Goal: Transaction & Acquisition: Purchase product/service

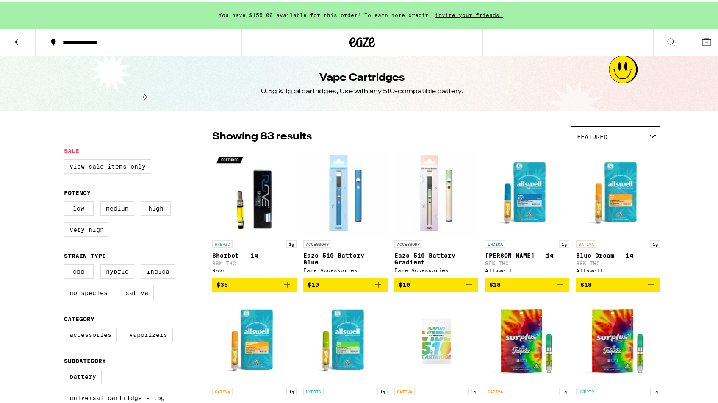
click at [101, 33] on button "**********" at bounding box center [139, 40] width 206 height 25
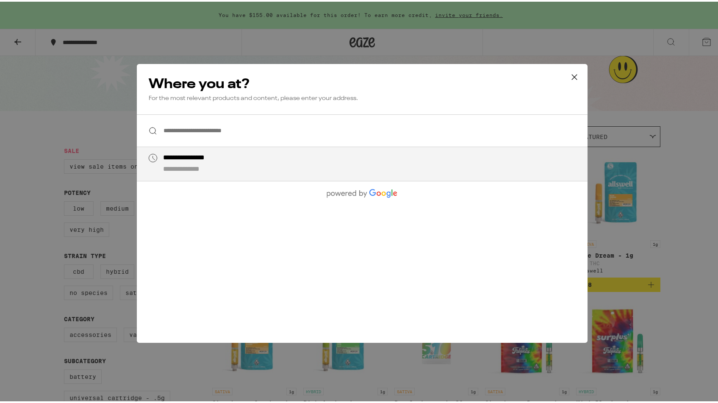
click at [202, 157] on div "**********" at bounding box center [198, 156] width 70 height 9
type input "**********"
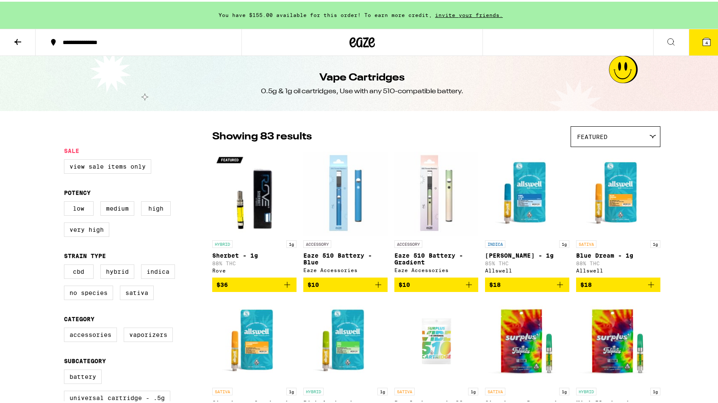
click at [705, 40] on icon at bounding box center [706, 40] width 10 height 10
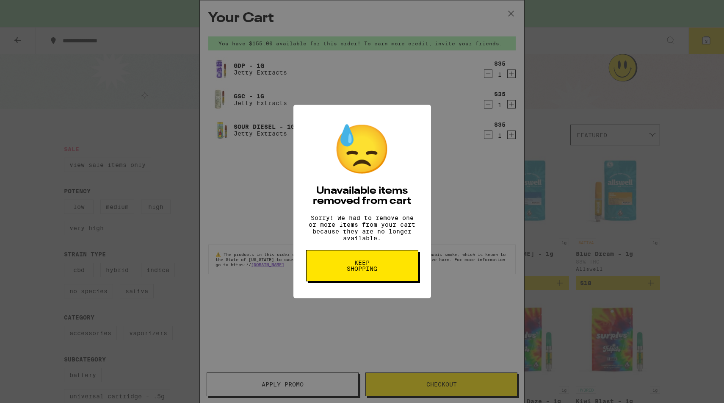
click at [352, 272] on span "Keep Shopping" at bounding box center [363, 266] width 44 height 12
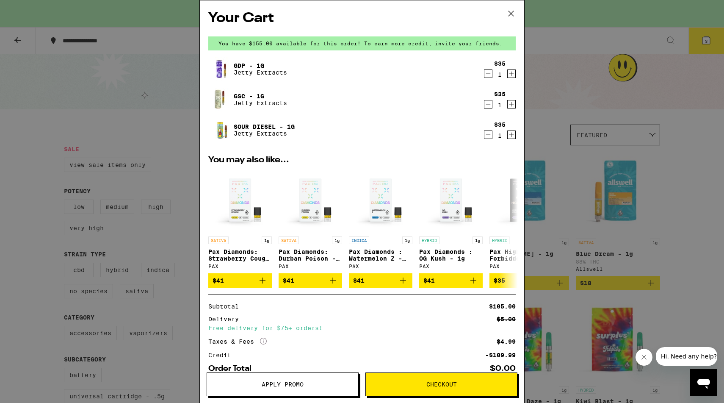
click at [508, 109] on icon "Increment" at bounding box center [512, 104] width 8 height 10
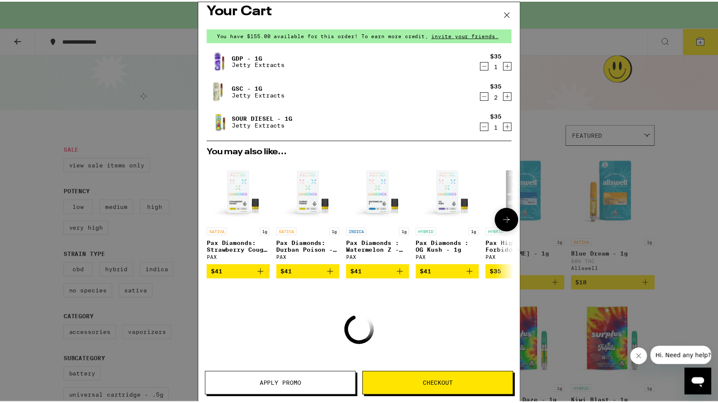
scroll to position [52, 0]
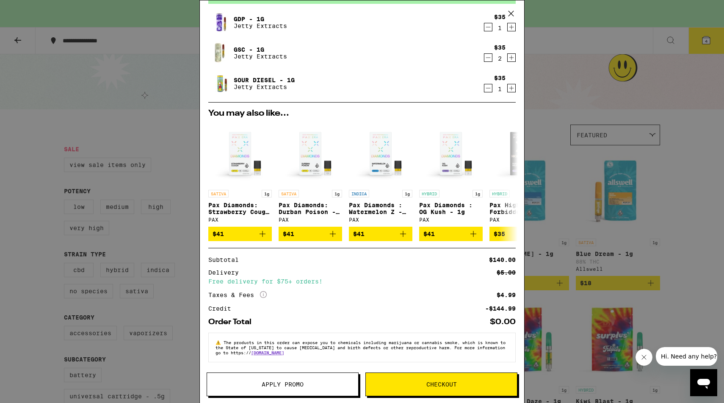
click at [253, 383] on span "Apply Promo" at bounding box center [282, 384] width 151 height 6
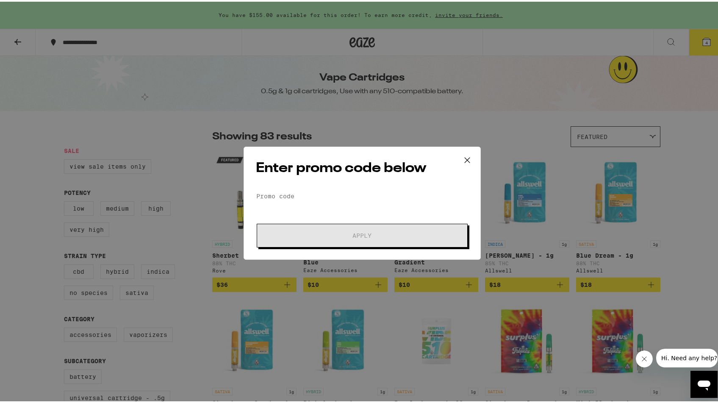
click at [286, 187] on div "Enter promo code below Promo Code Apply" at bounding box center [362, 201] width 237 height 113
click at [281, 195] on input "Promo Code" at bounding box center [362, 194] width 213 height 13
click at [280, 195] on input "Promo Code" at bounding box center [362, 194] width 213 height 13
click at [320, 193] on input "Promo Code" at bounding box center [362, 194] width 213 height 13
paste input "EQNX30"
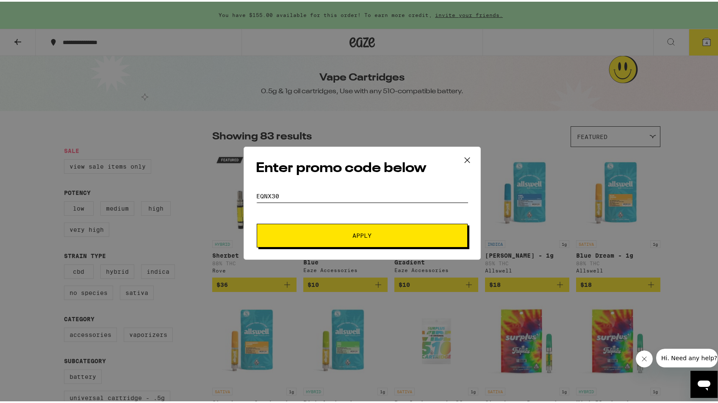
type input "EQNX30"
click at [372, 218] on form "Promo Code EQNX30 Apply" at bounding box center [362, 217] width 213 height 58
click at [361, 242] on button "Apply" at bounding box center [362, 234] width 211 height 24
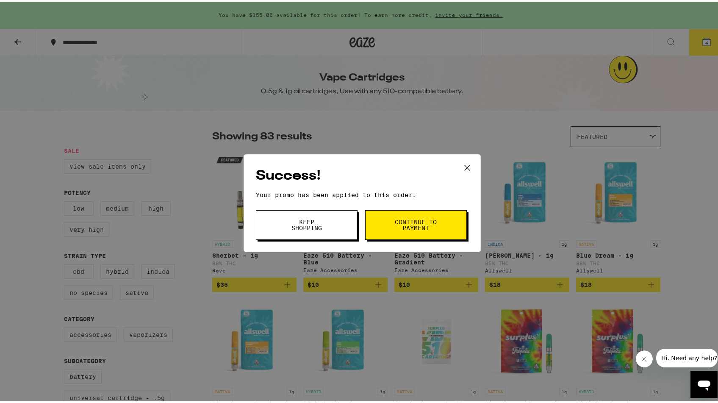
click at [388, 221] on button "Continue to payment" at bounding box center [416, 223] width 102 height 30
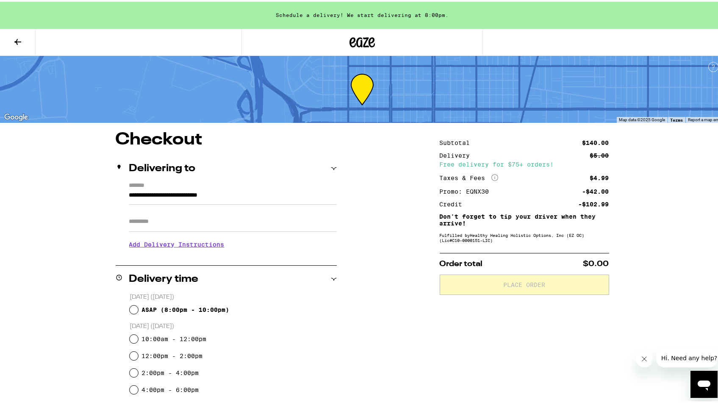
scroll to position [17, 0]
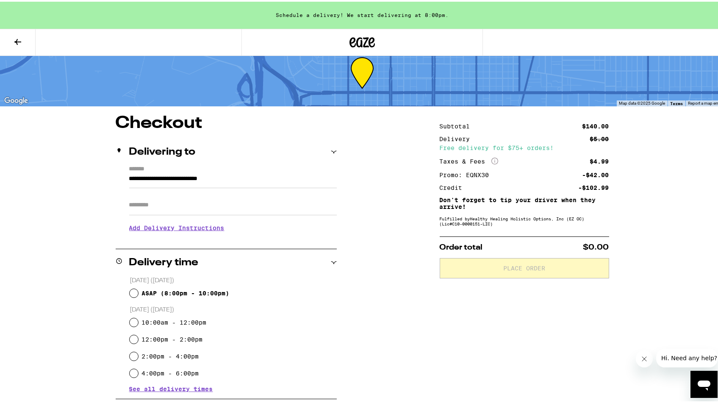
click at [224, 211] on input "Apt/Suite" at bounding box center [233, 203] width 208 height 20
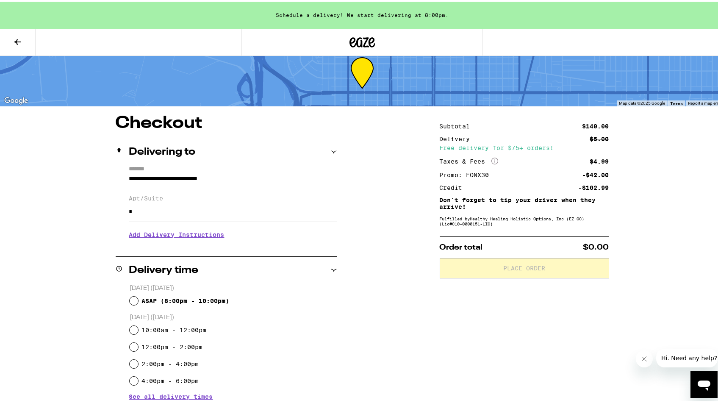
type input "*"
click at [191, 237] on h3 "Add Delivery Instructions" at bounding box center [233, 232] width 208 height 19
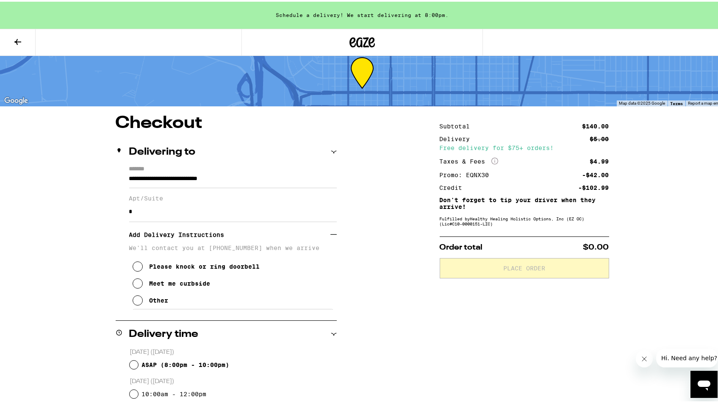
click at [160, 307] on button "Other" at bounding box center [151, 298] width 36 height 17
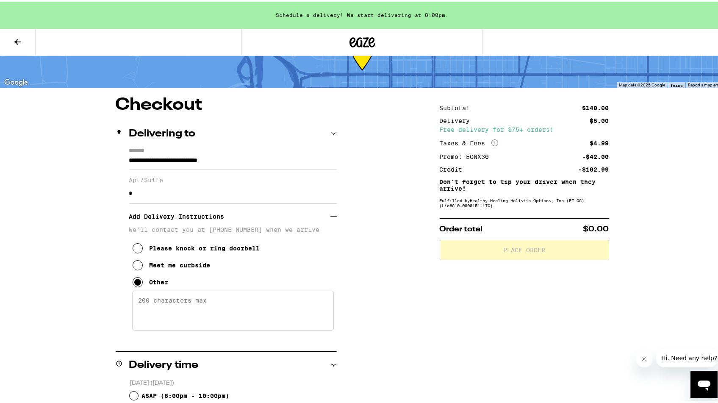
scroll to position [36, 0]
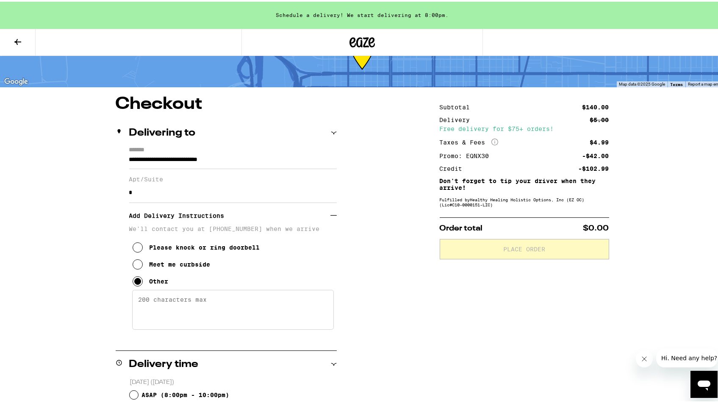
click at [167, 313] on textarea "Enter any other delivery instructions you want driver to know" at bounding box center [233, 308] width 202 height 40
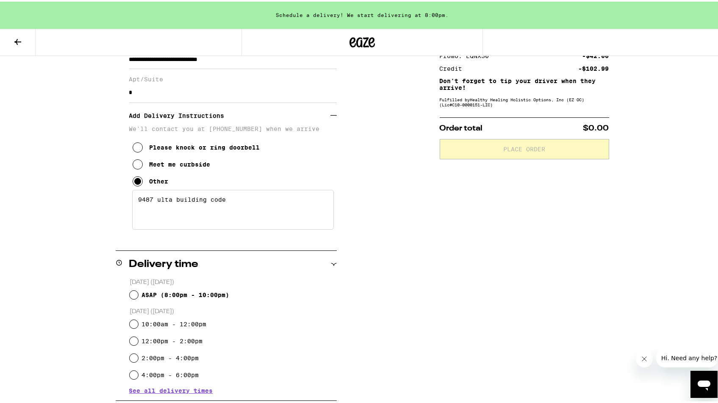
scroll to position [147, 0]
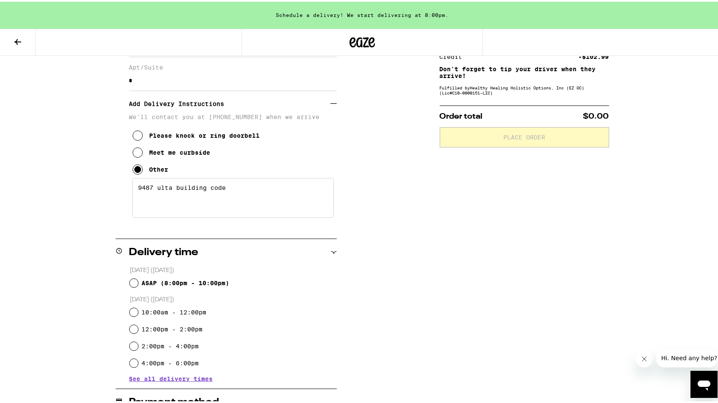
type textarea "9487 ulta building code"
click at [141, 283] on span "ASAP ( 8:00pm - 10:00pm )" at bounding box center [185, 281] width 88 height 7
click at [138, 283] on input "ASAP ( 8:00pm - 10:00pm )" at bounding box center [134, 281] width 8 height 8
radio input "true"
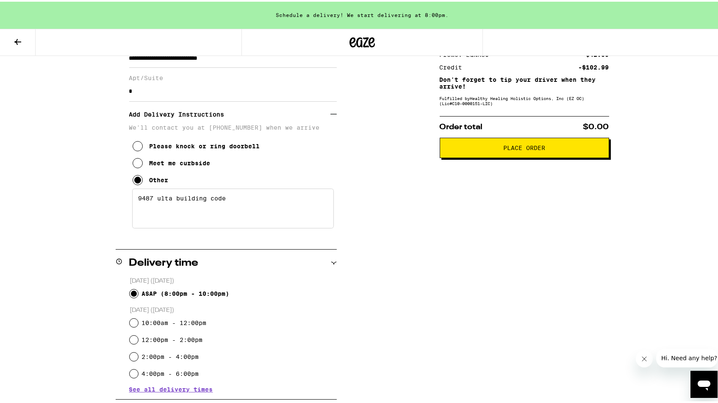
scroll to position [55, 0]
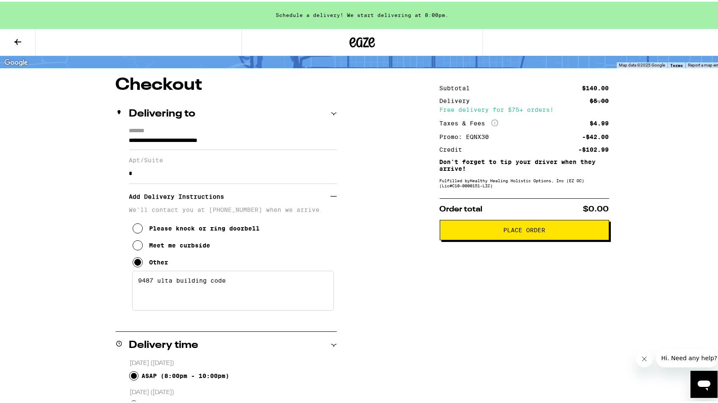
drag, startPoint x: 483, startPoint y: 235, endPoint x: 382, endPoint y: 183, distance: 112.9
click at [382, 183] on div "**********" at bounding box center [362, 355] width 610 height 560
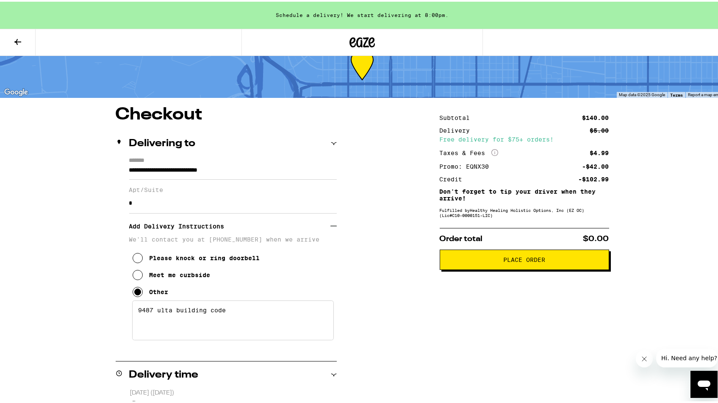
scroll to position [23, 0]
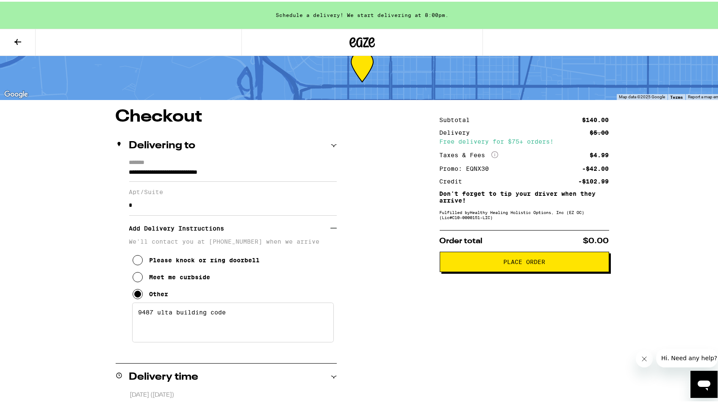
drag, startPoint x: 469, startPoint y: 265, endPoint x: 388, endPoint y: 218, distance: 93.6
click at [388, 217] on div "**********" at bounding box center [362, 387] width 610 height 560
click at [388, 218] on div "**********" at bounding box center [362, 387] width 610 height 560
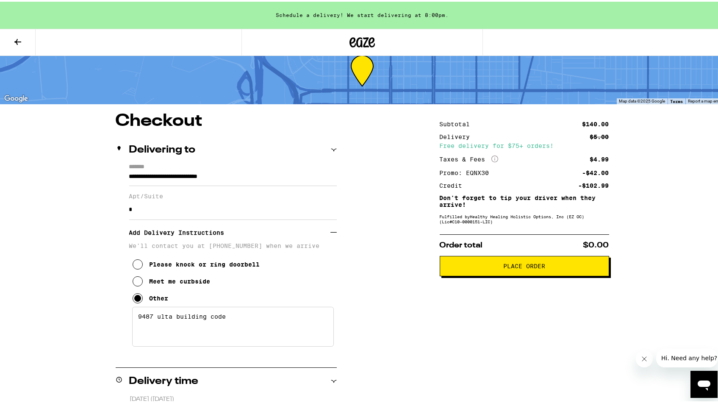
scroll to position [0, 0]
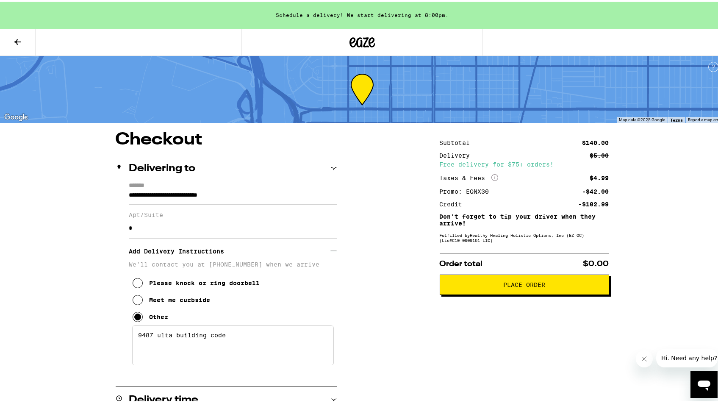
click at [15, 38] on icon at bounding box center [18, 40] width 10 height 10
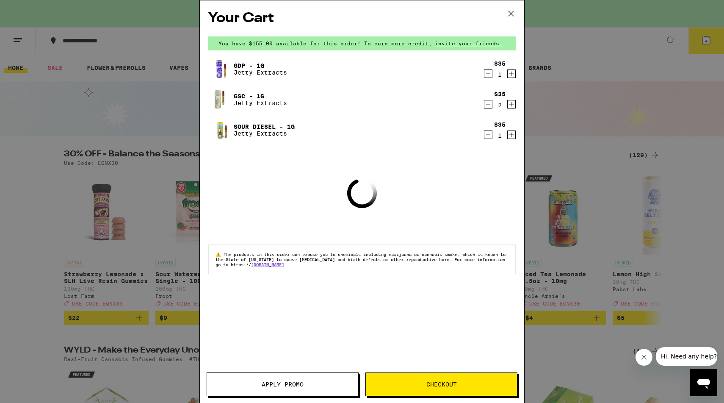
click at [510, 73] on icon "Increment" at bounding box center [512, 74] width 8 height 10
click at [269, 381] on span "Apply Promo" at bounding box center [283, 384] width 42 height 6
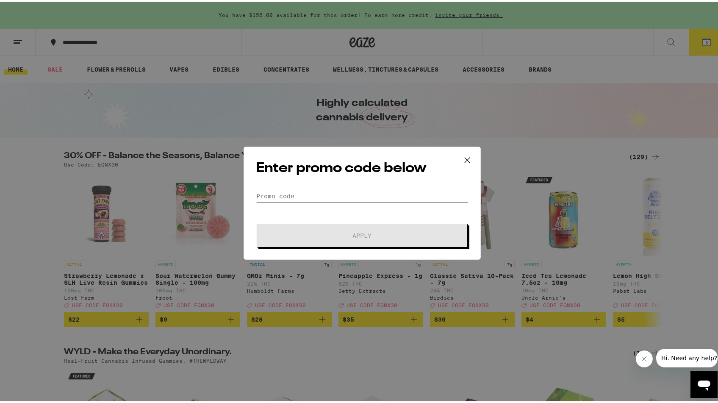
click at [276, 197] on input "Promo Code" at bounding box center [362, 194] width 213 height 13
paste input "EQNX30"
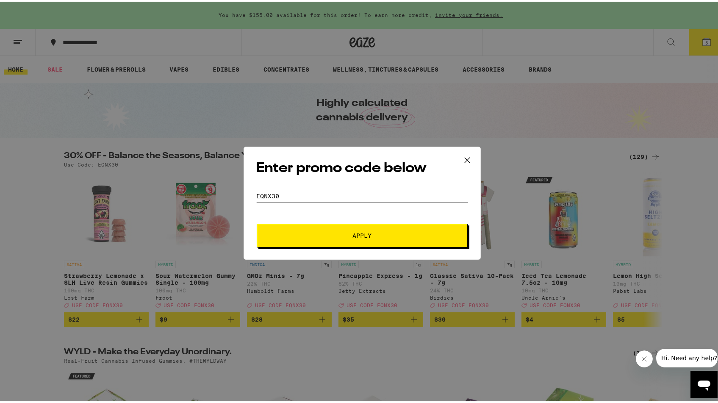
type input "EQNX30"
click at [257, 222] on button "Apply" at bounding box center [362, 234] width 211 height 24
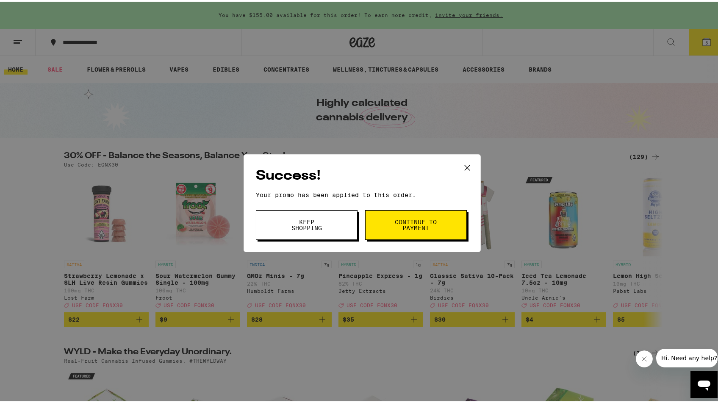
click at [397, 220] on span "Continue to payment" at bounding box center [415, 223] width 43 height 12
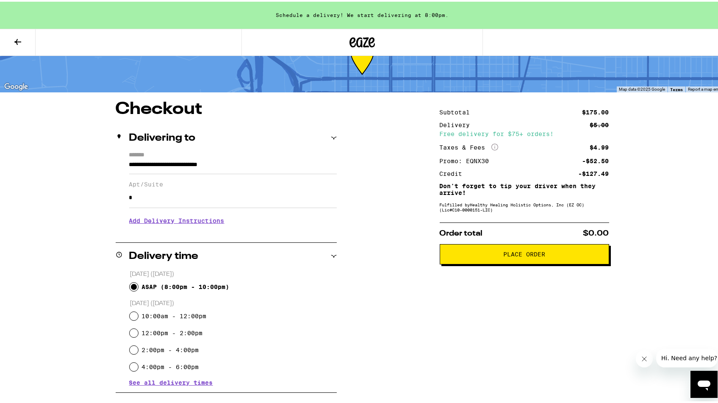
scroll to position [35, 0]
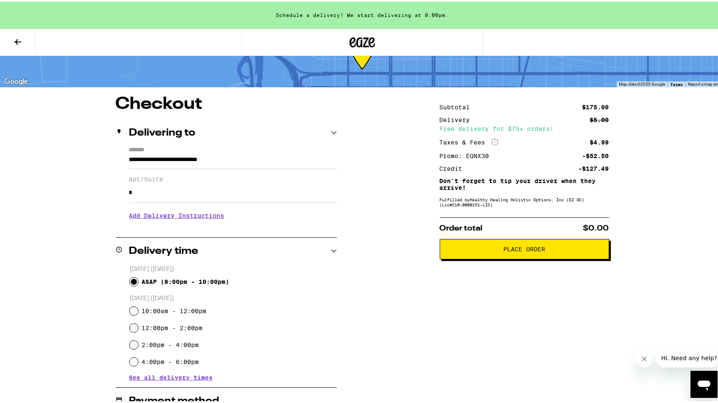
click at [150, 216] on h3 "Add Delivery Instructions" at bounding box center [233, 213] width 208 height 19
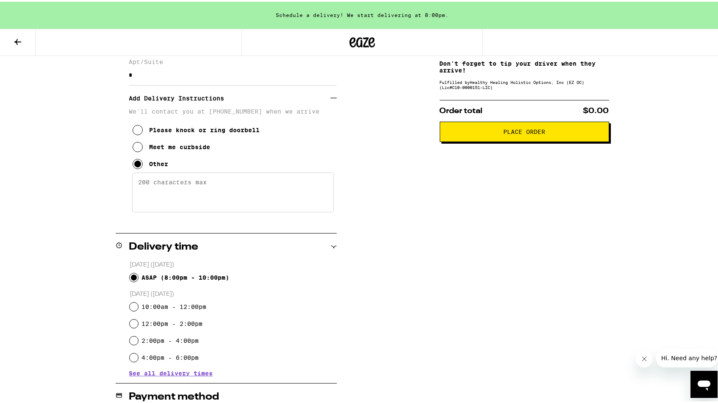
scroll to position [158, 0]
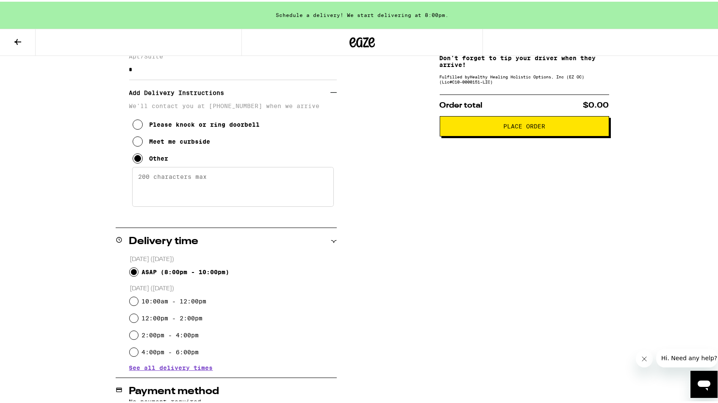
click at [186, 191] on textarea "Enter any other delivery instructions you want driver to know" at bounding box center [233, 185] width 202 height 40
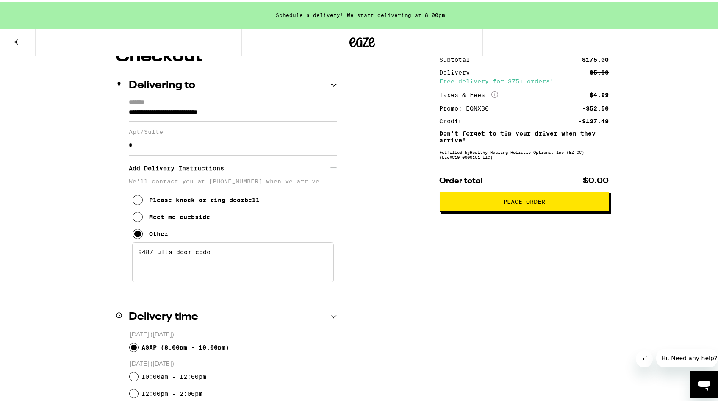
scroll to position [71, 0]
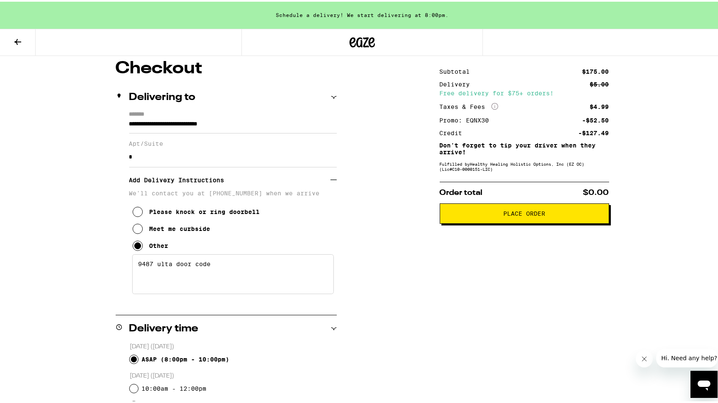
type textarea "9487 ulta door code"
click at [534, 221] on button "Place Order" at bounding box center [524, 212] width 169 height 20
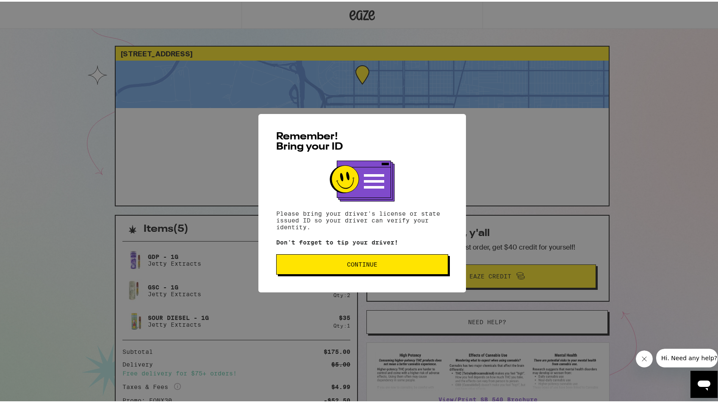
click at [363, 252] on div "Remember! Bring your ID Please bring your driver's license or state issued ID s…" at bounding box center [362, 201] width 208 height 178
click at [360, 260] on button "Continue" at bounding box center [362, 262] width 172 height 20
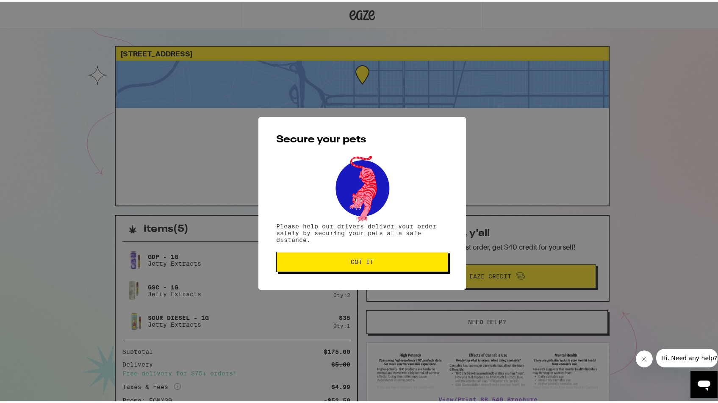
click at [348, 254] on button "Got it" at bounding box center [362, 260] width 172 height 20
